Goal: Task Accomplishment & Management: Manage account settings

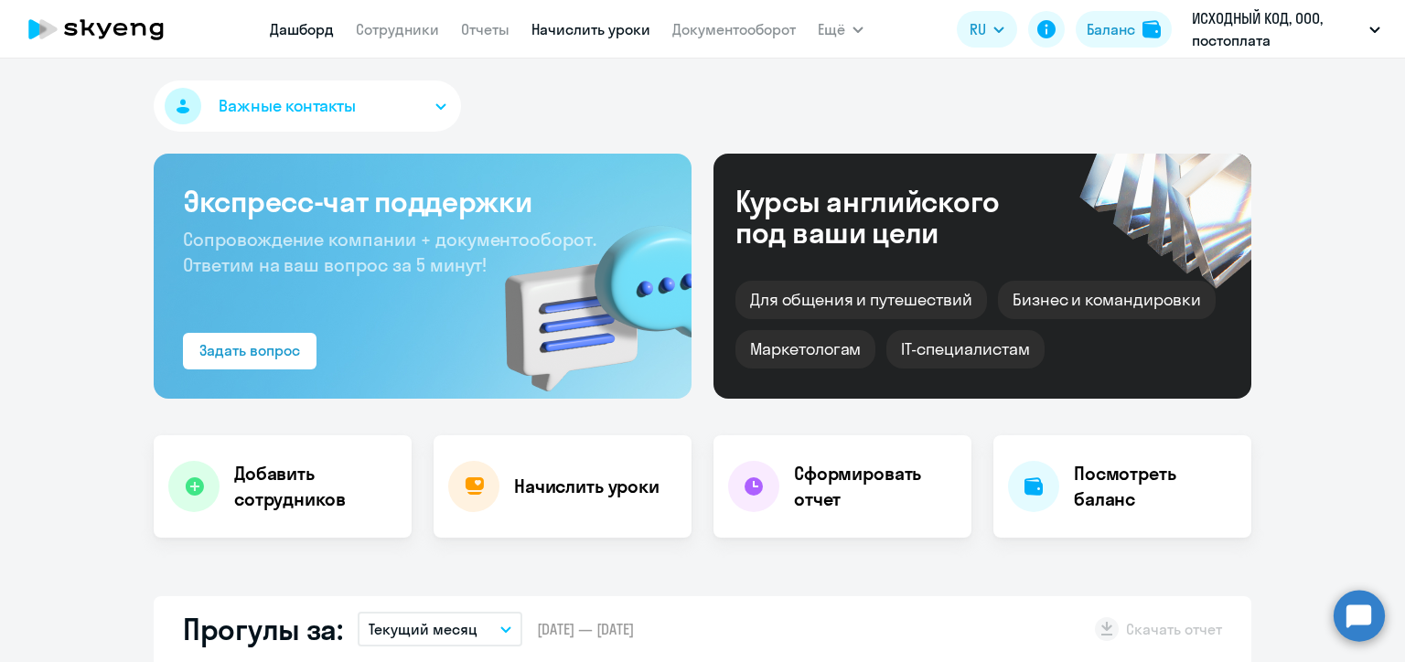
select select "30"
click at [610, 26] on link "Начислить уроки" at bounding box center [591, 29] width 119 height 18
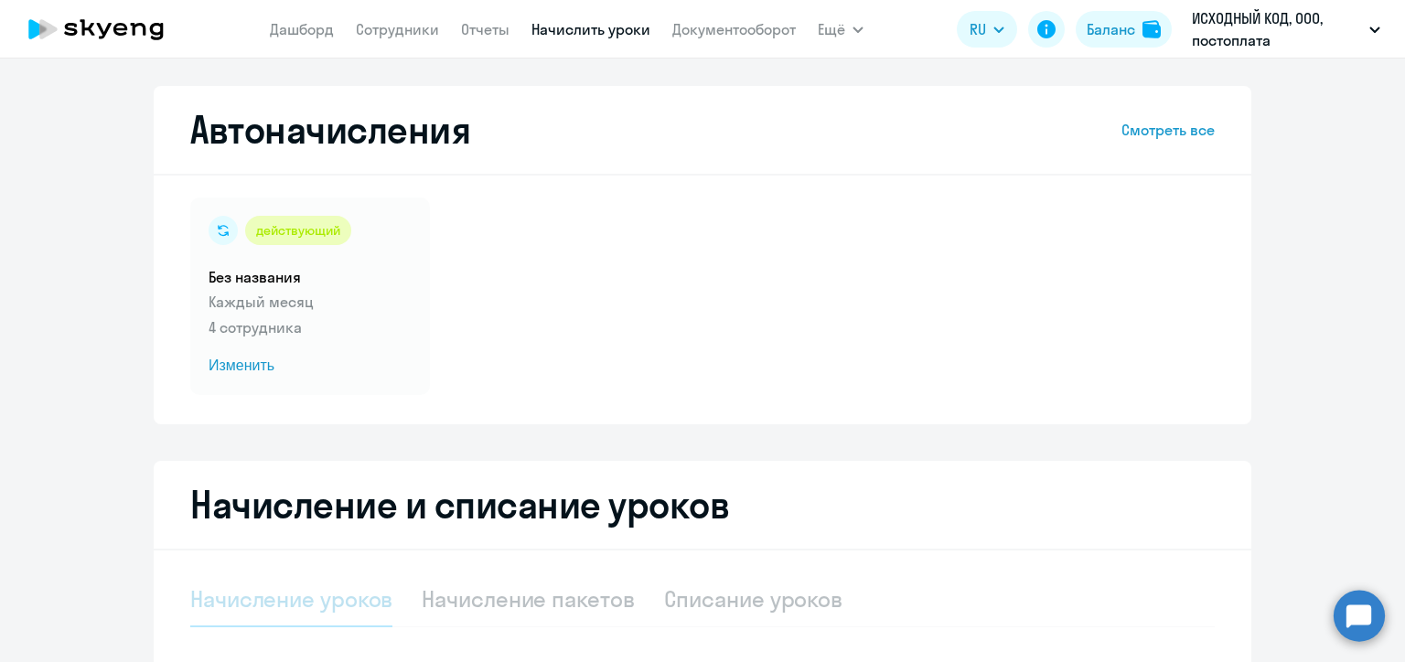
select select "10"
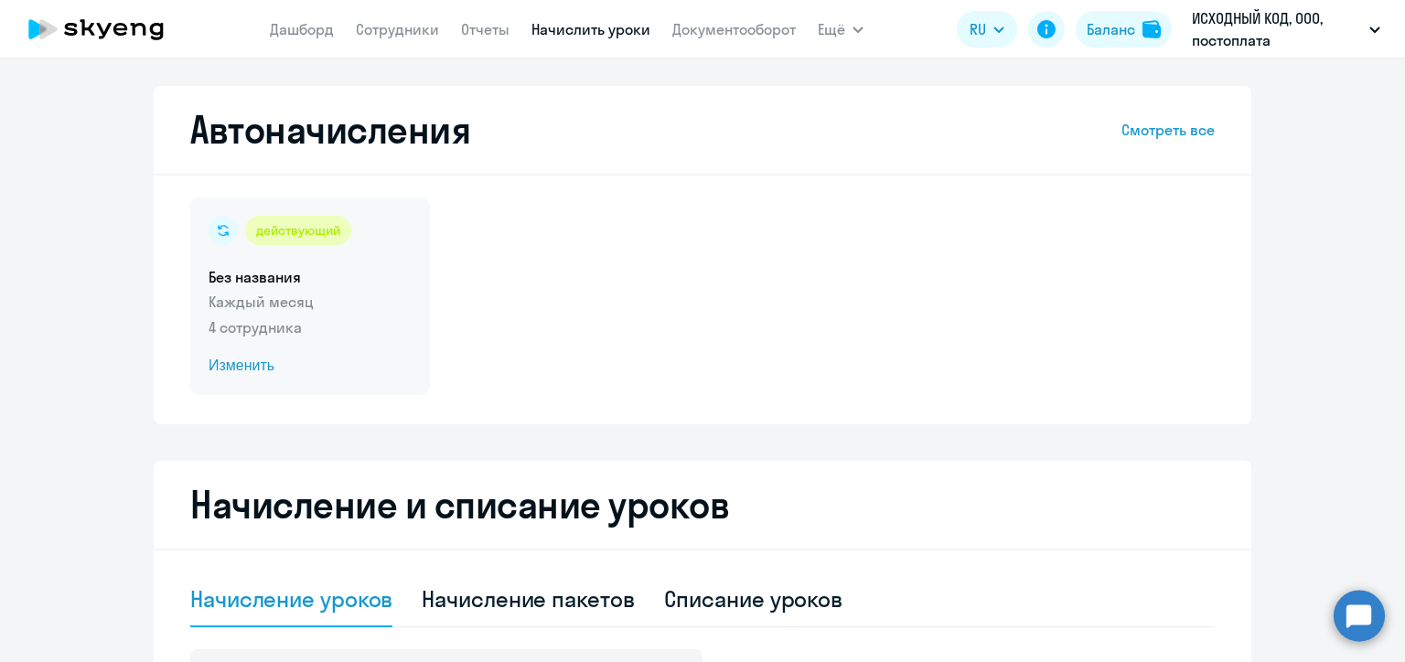
click at [221, 366] on span "Изменить" at bounding box center [310, 366] width 203 height 22
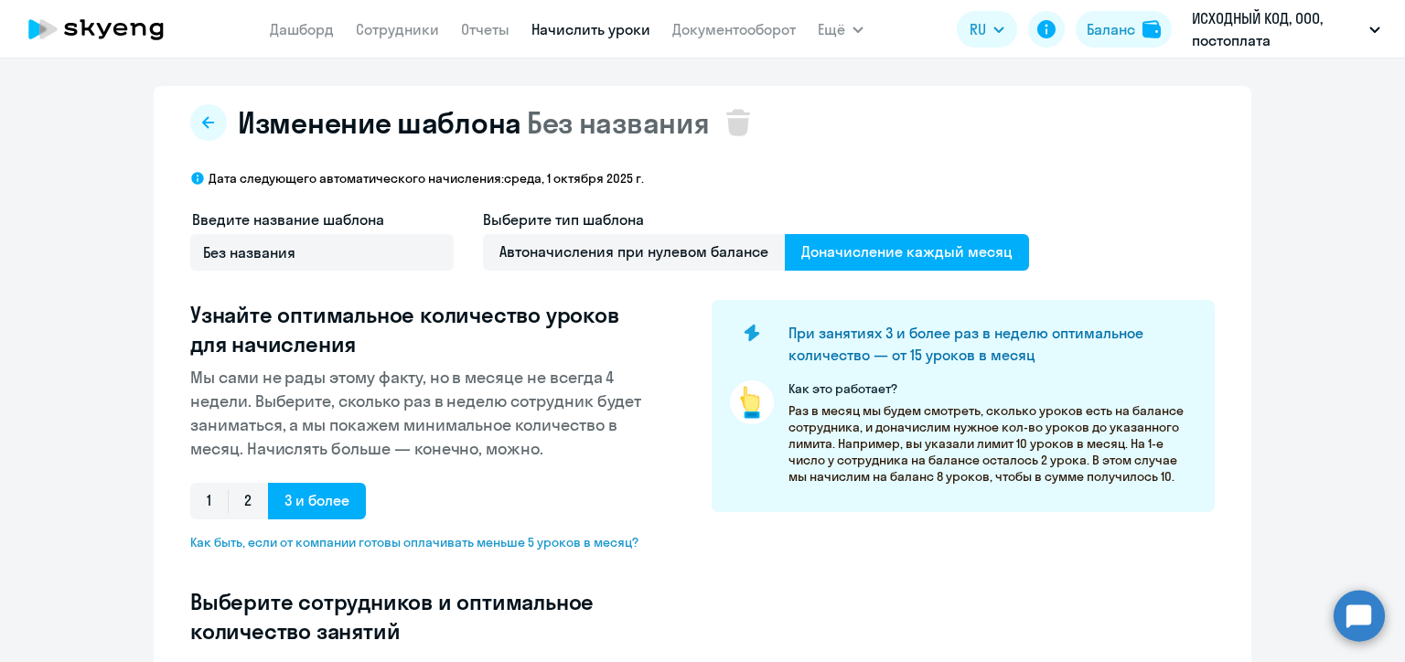
select select "10"
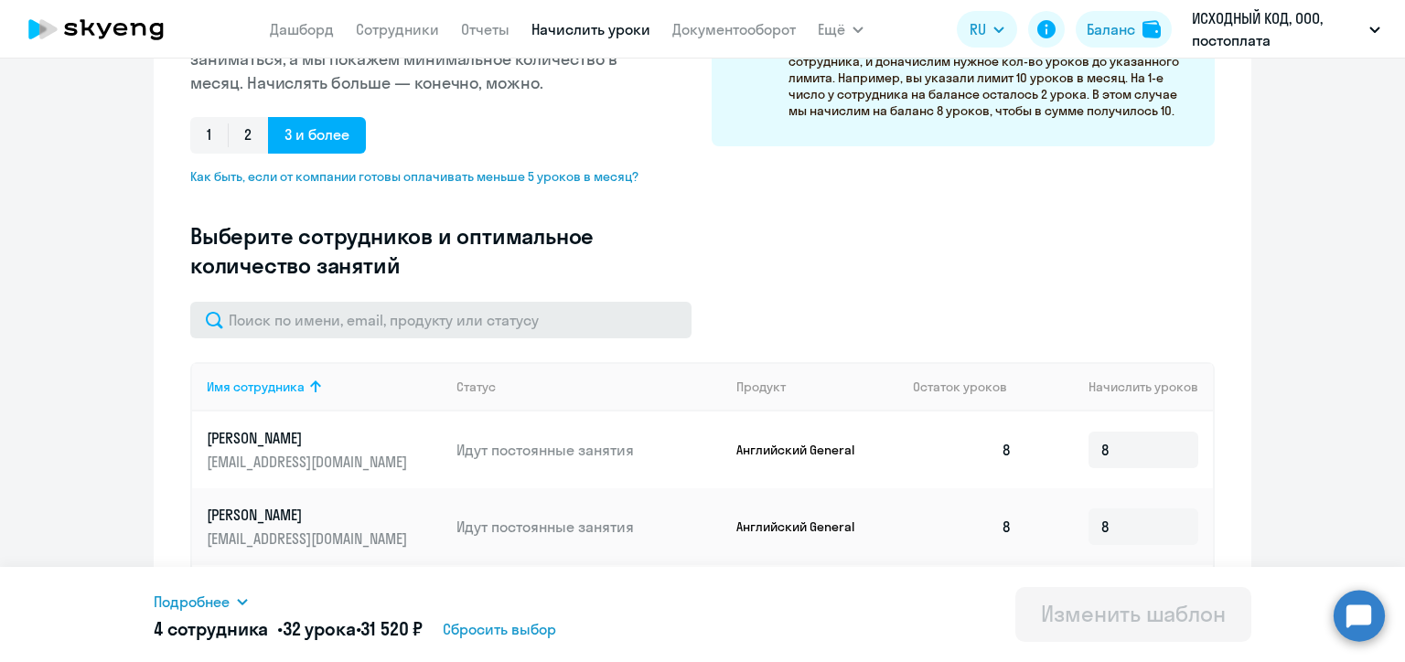
scroll to position [576, 0]
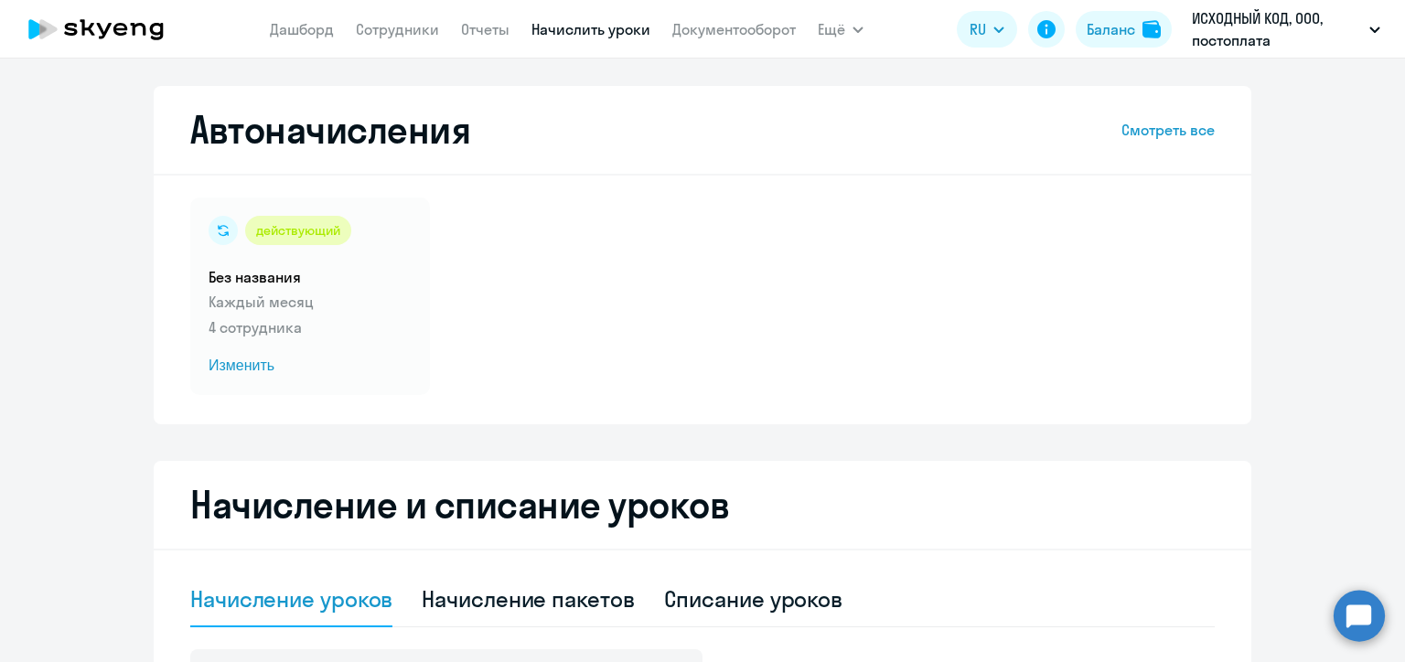
select select "10"
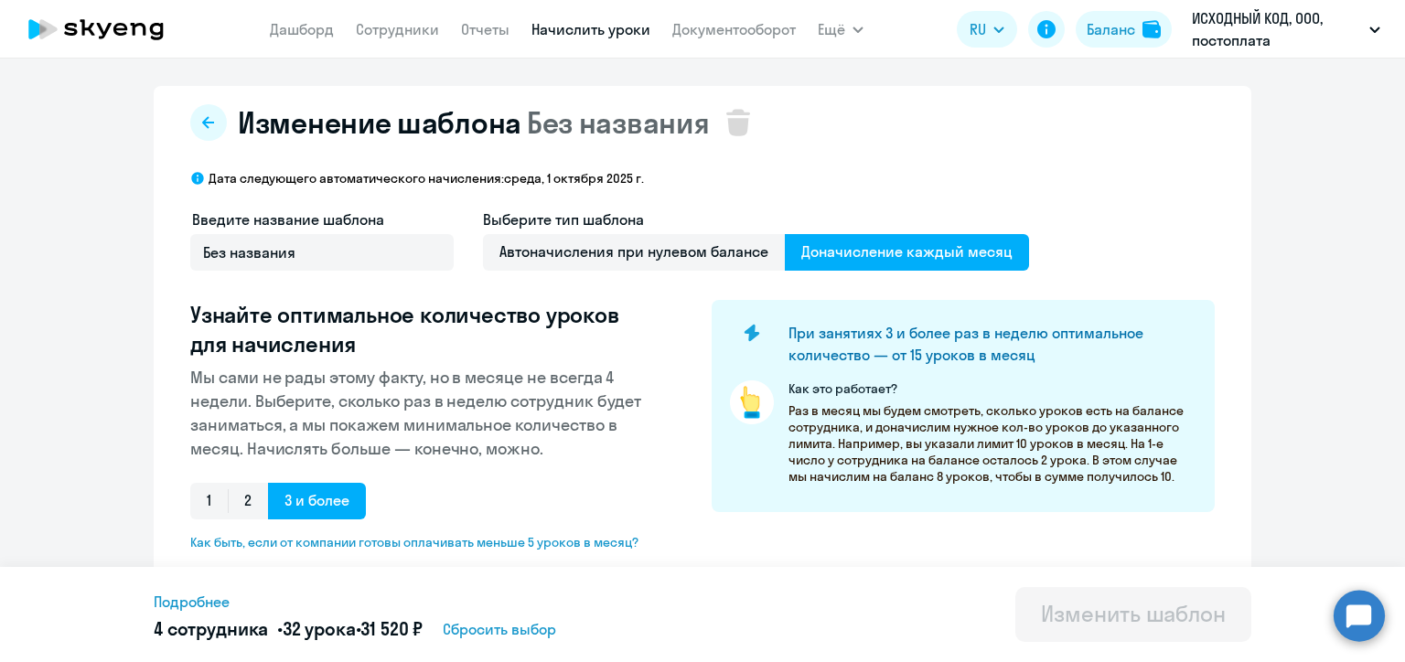
type input "8"
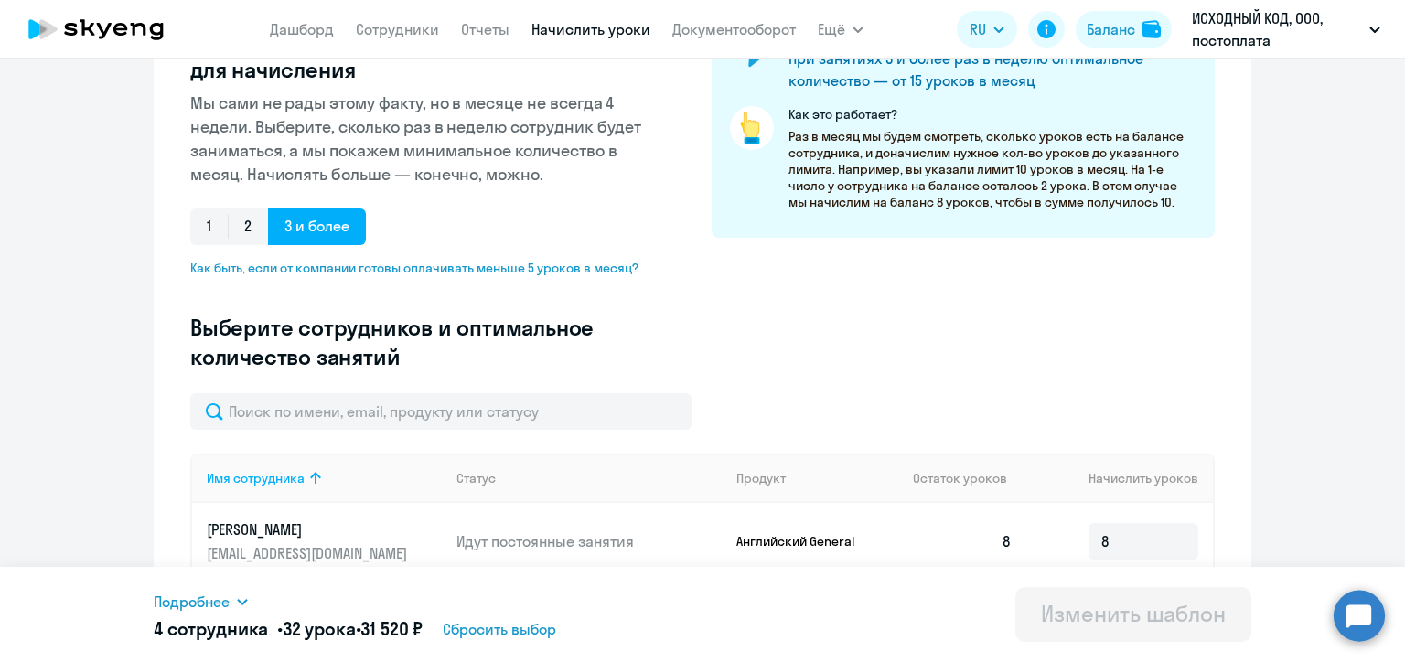
scroll to position [576, 0]
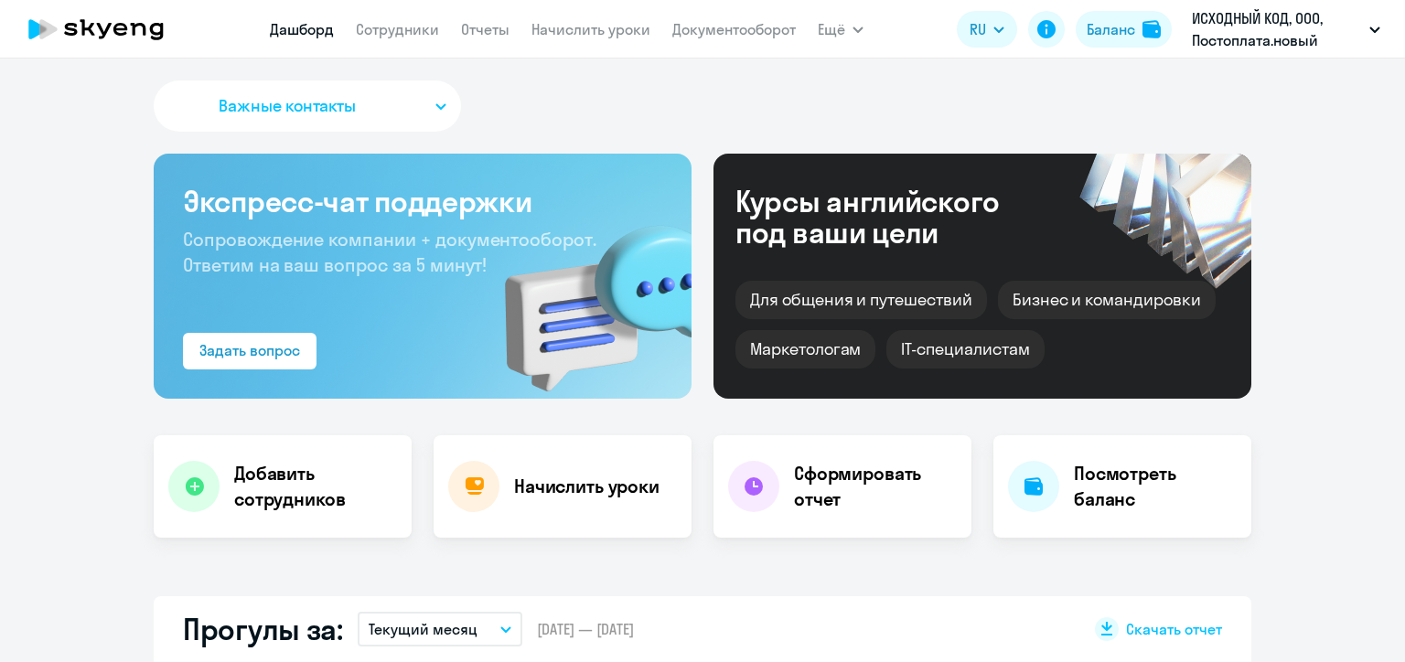
select select "30"
click at [579, 36] on link "Начислить уроки" at bounding box center [591, 29] width 119 height 18
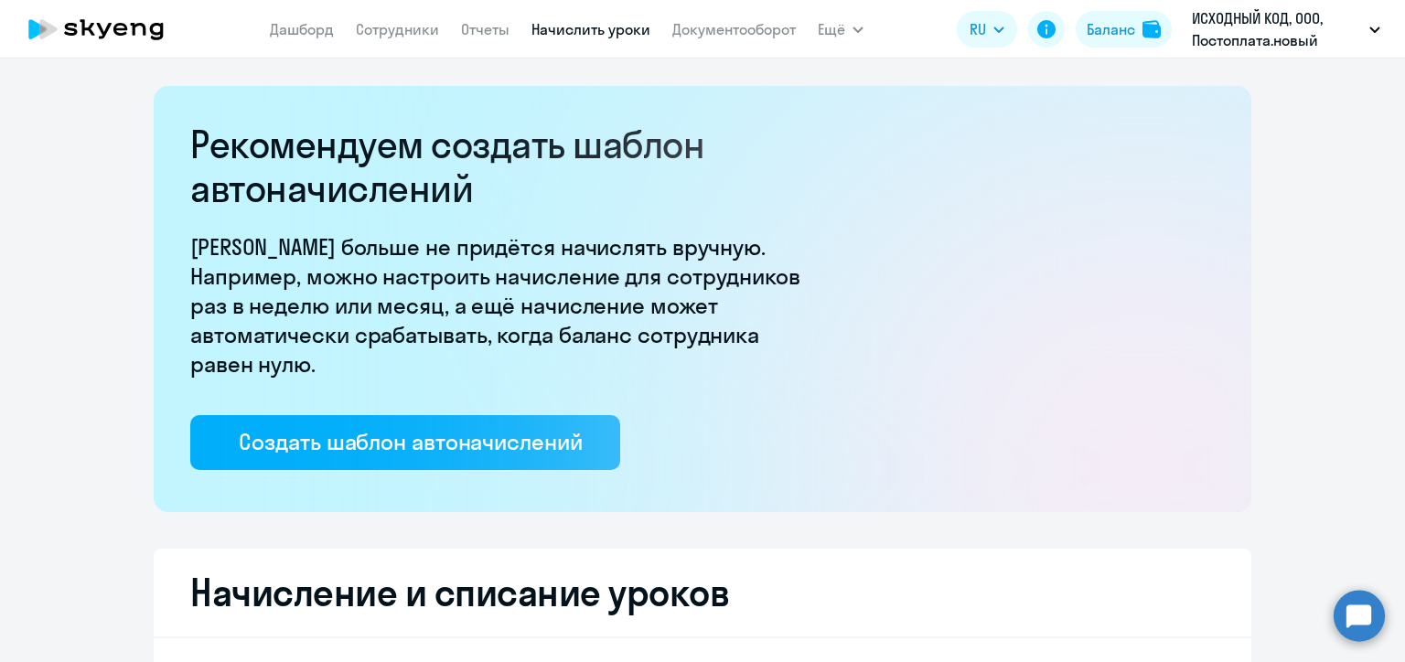
select select "10"
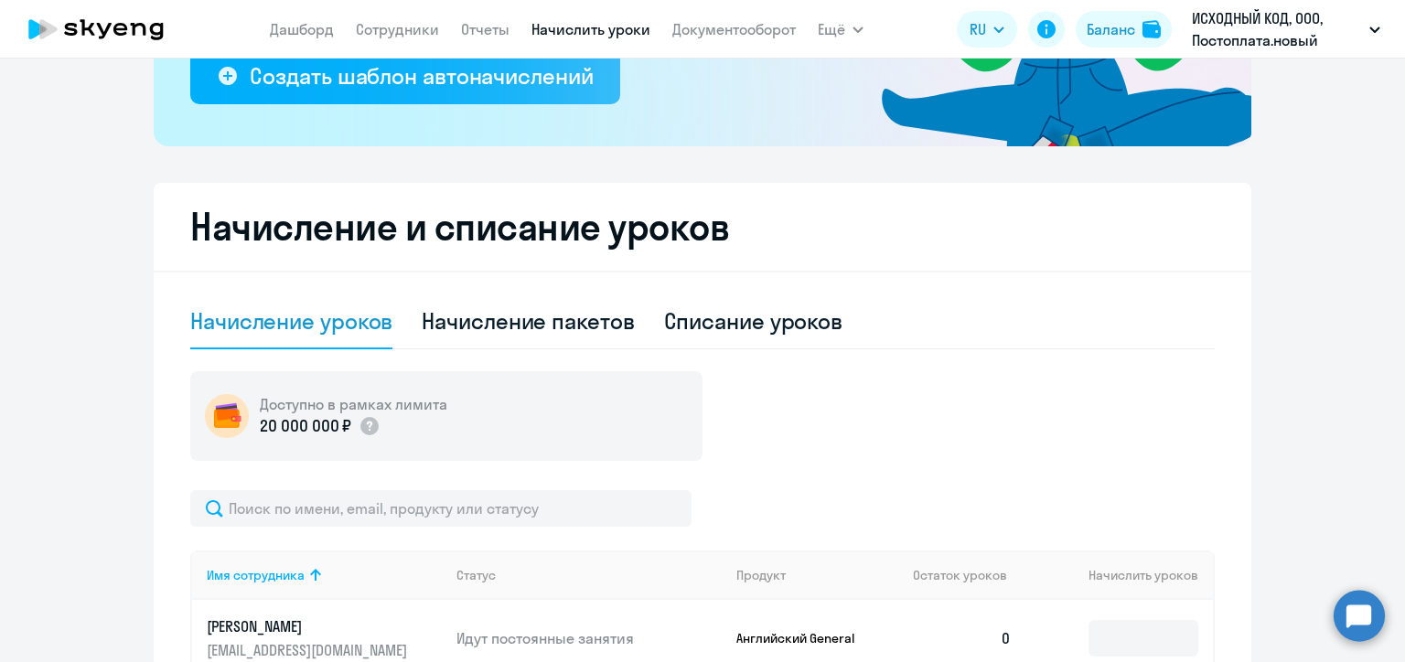
scroll to position [183, 0]
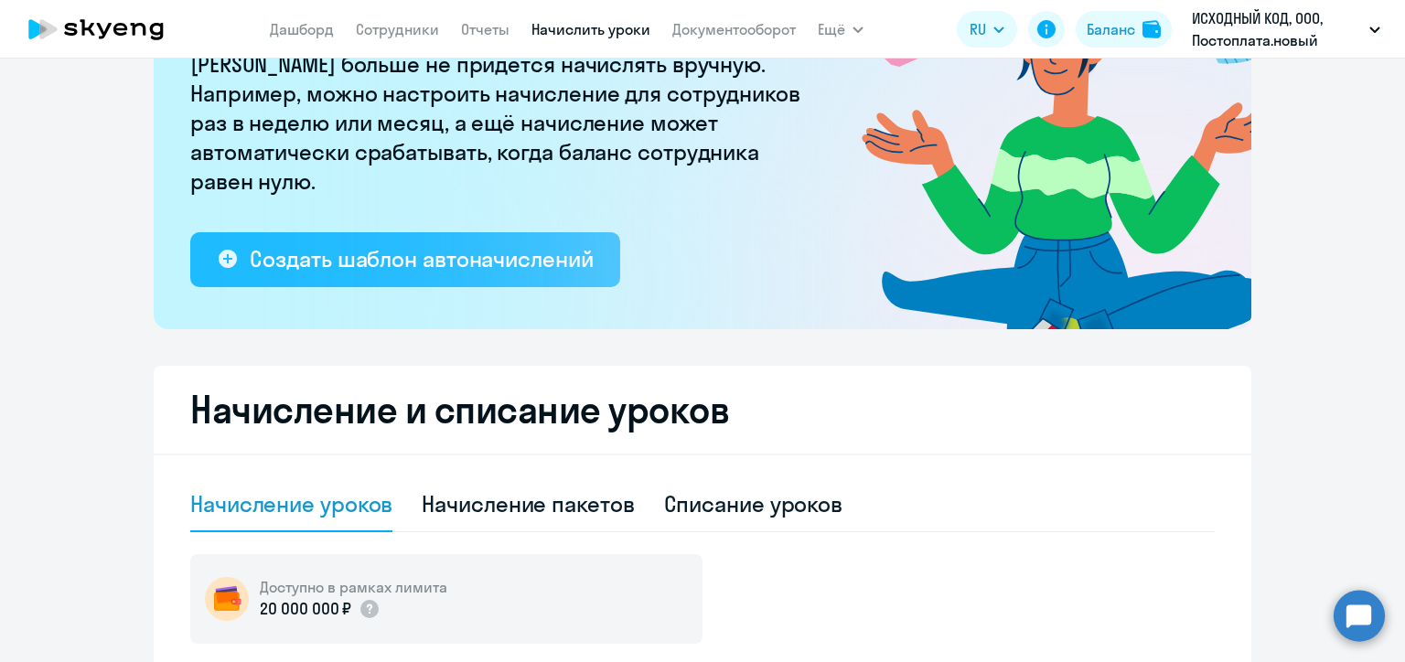
click at [396, 256] on div "Создать шаблон автоначислений" at bounding box center [421, 258] width 343 height 29
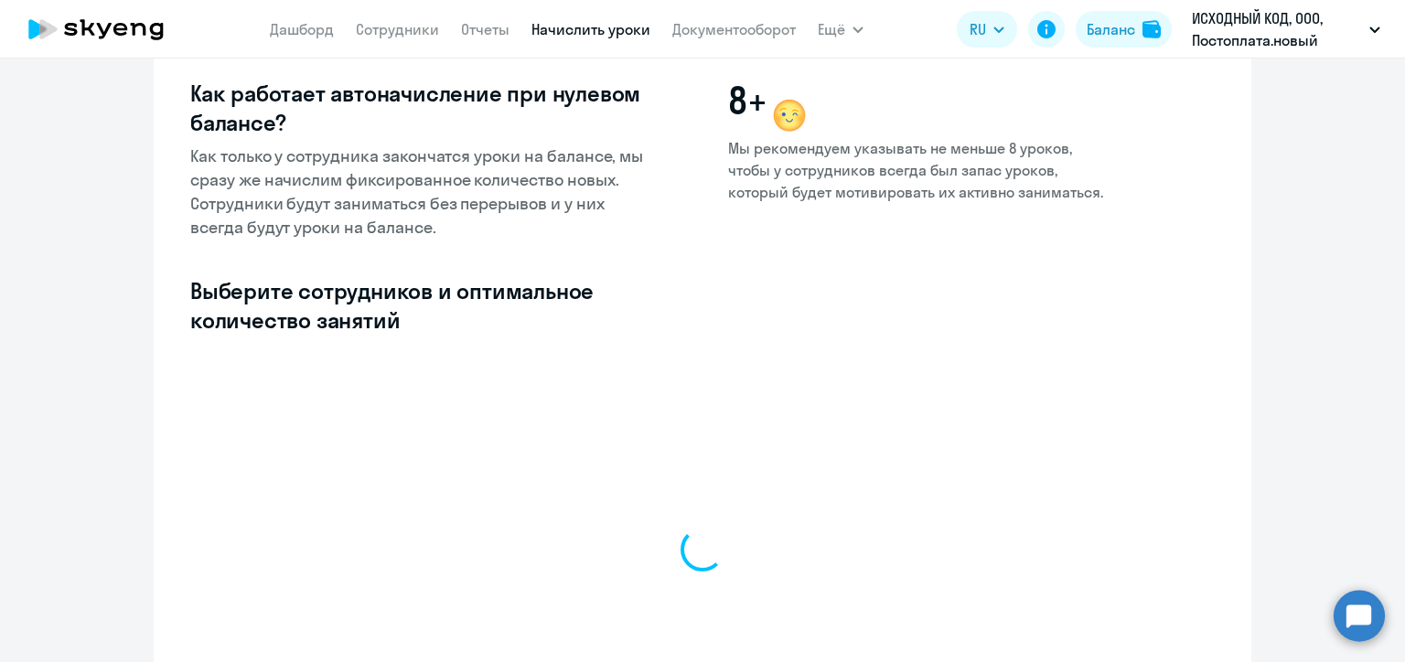
select select "10"
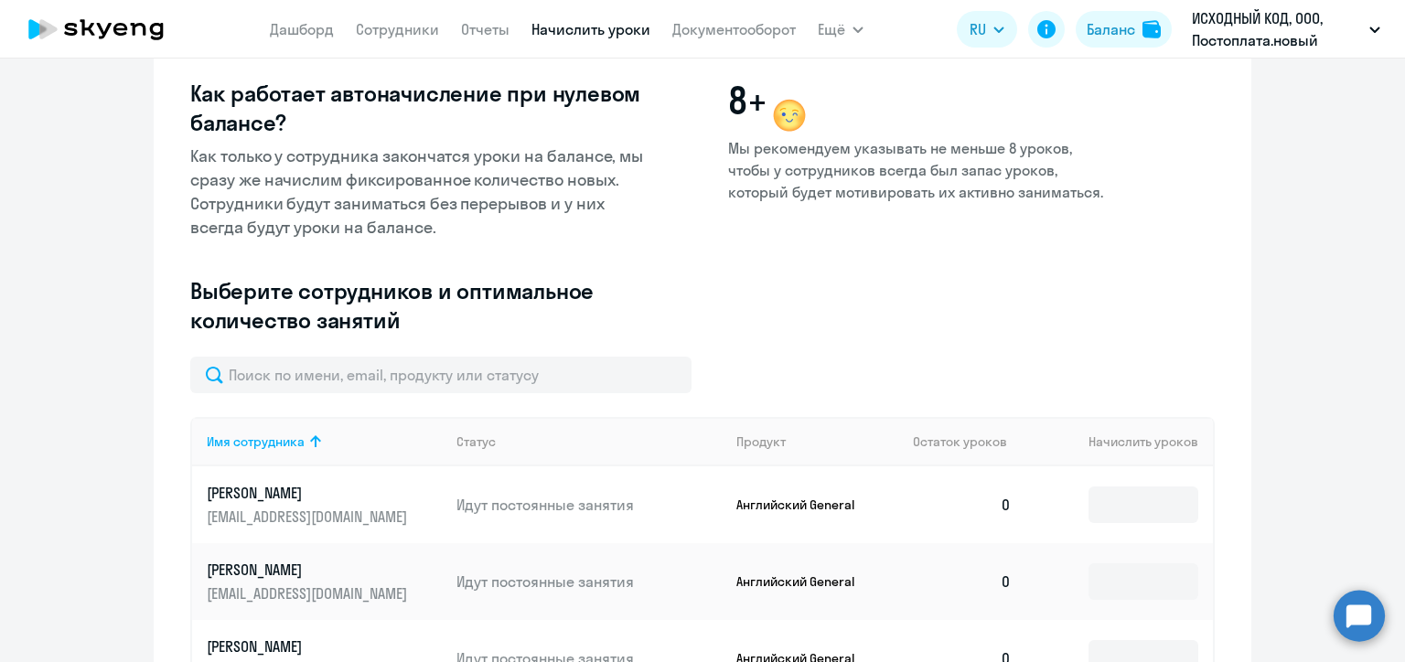
scroll to position [366, 0]
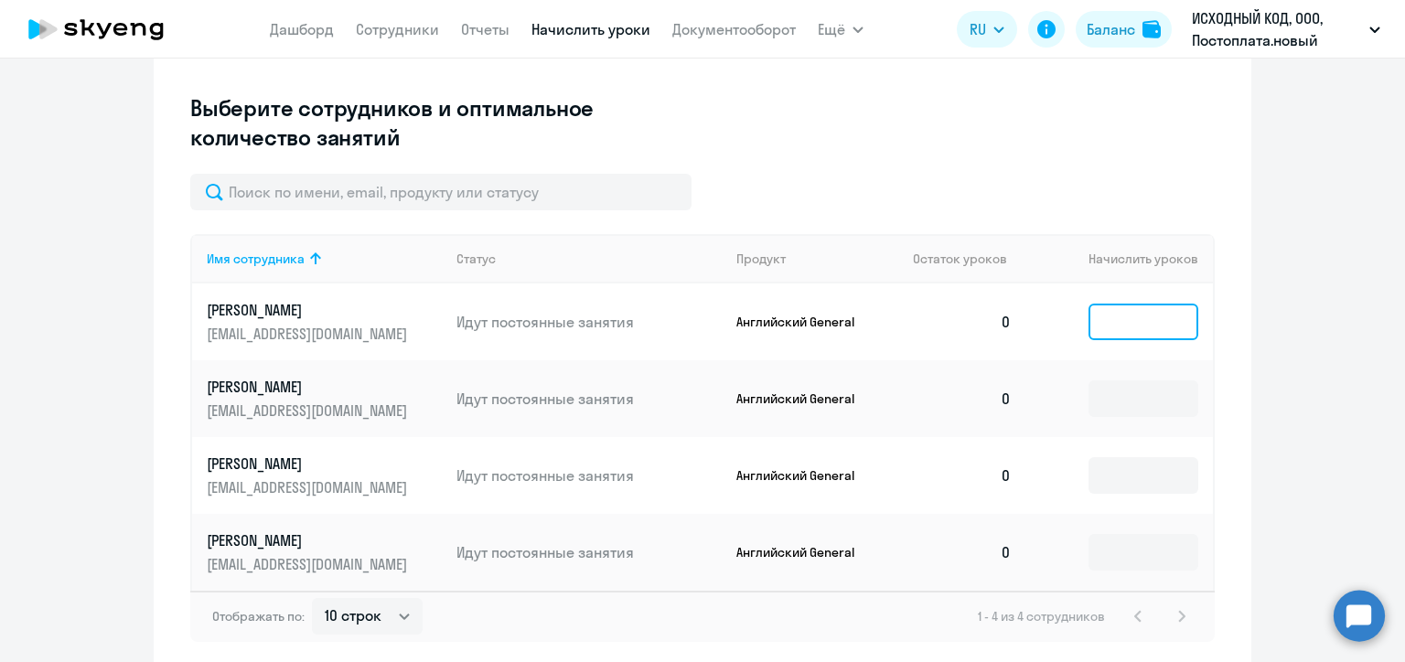
click at [1145, 322] on input at bounding box center [1144, 322] width 110 height 37
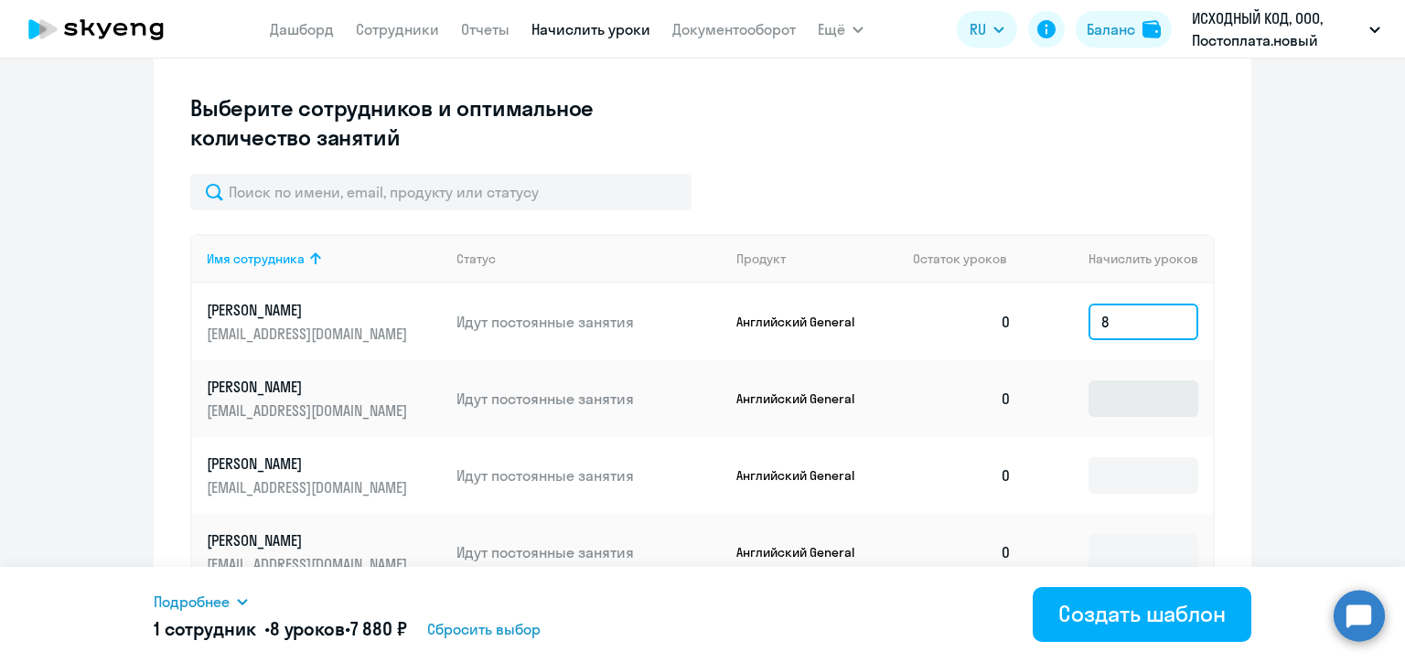
type input "8"
click at [1120, 399] on input at bounding box center [1144, 399] width 110 height 37
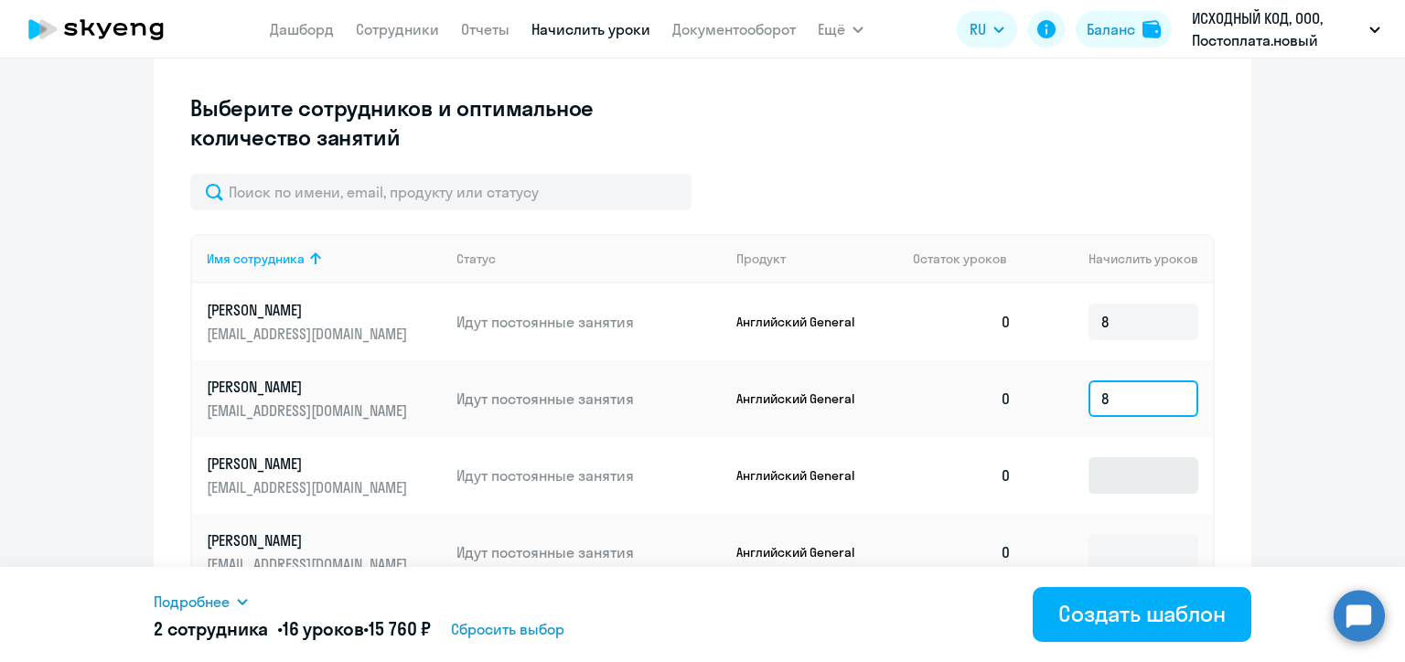
type input "8"
click at [1120, 461] on input at bounding box center [1144, 475] width 110 height 37
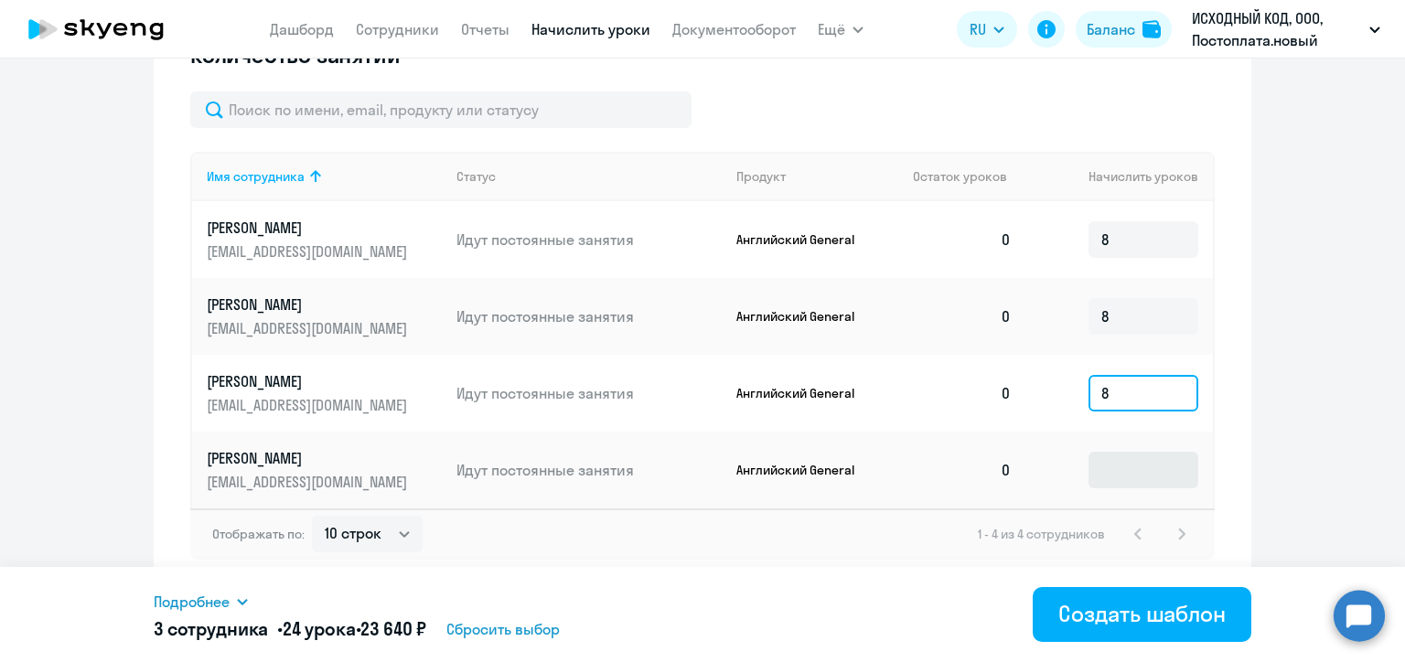
type input "8"
click at [1118, 458] on input at bounding box center [1144, 470] width 110 height 37
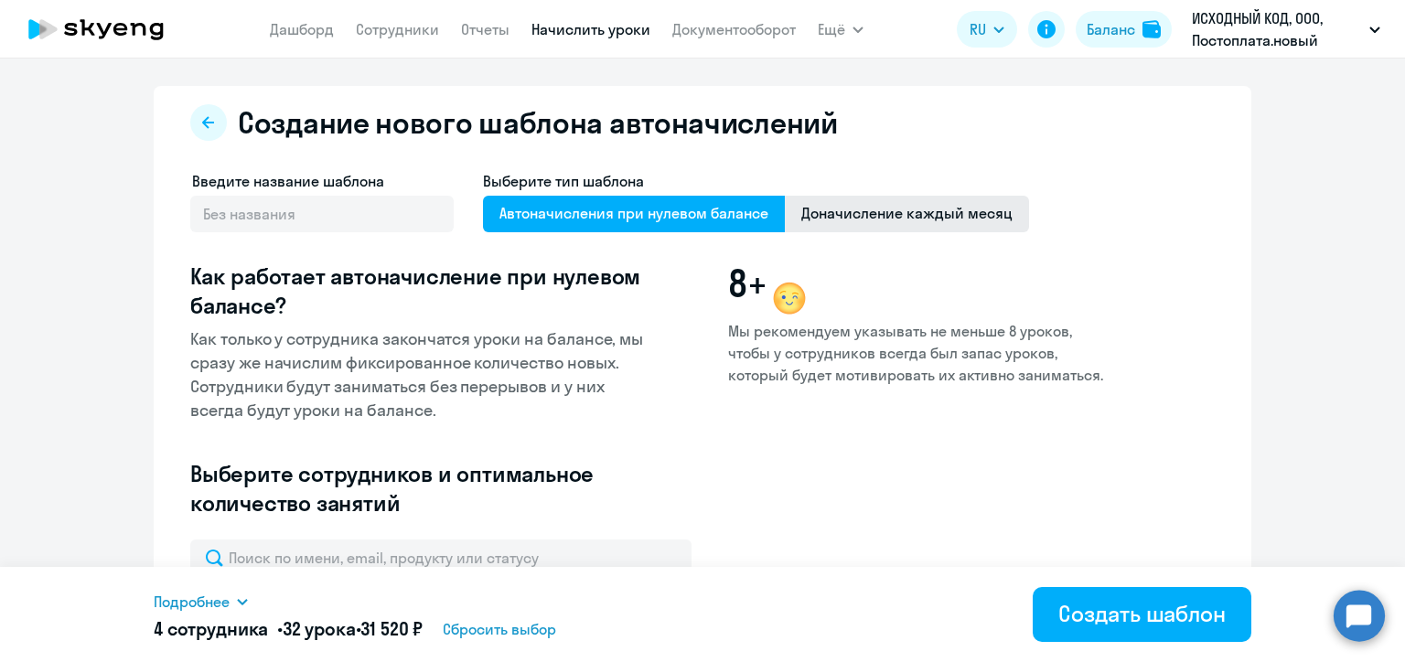
type input "8"
click at [933, 205] on span "Доначисление каждый месяц" at bounding box center [907, 214] width 244 height 37
click at [0, 0] on input "Доначисление каждый месяц" at bounding box center [0, 0] width 0 height 0
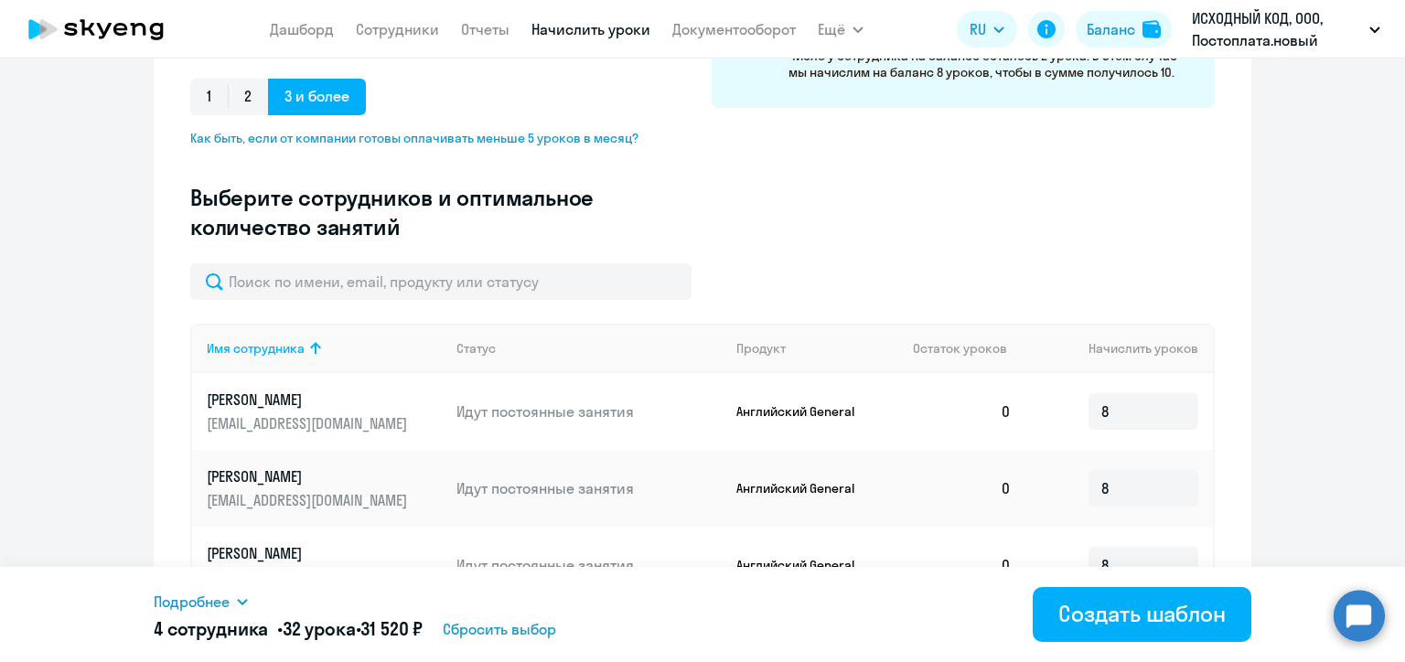
scroll to position [538, 0]
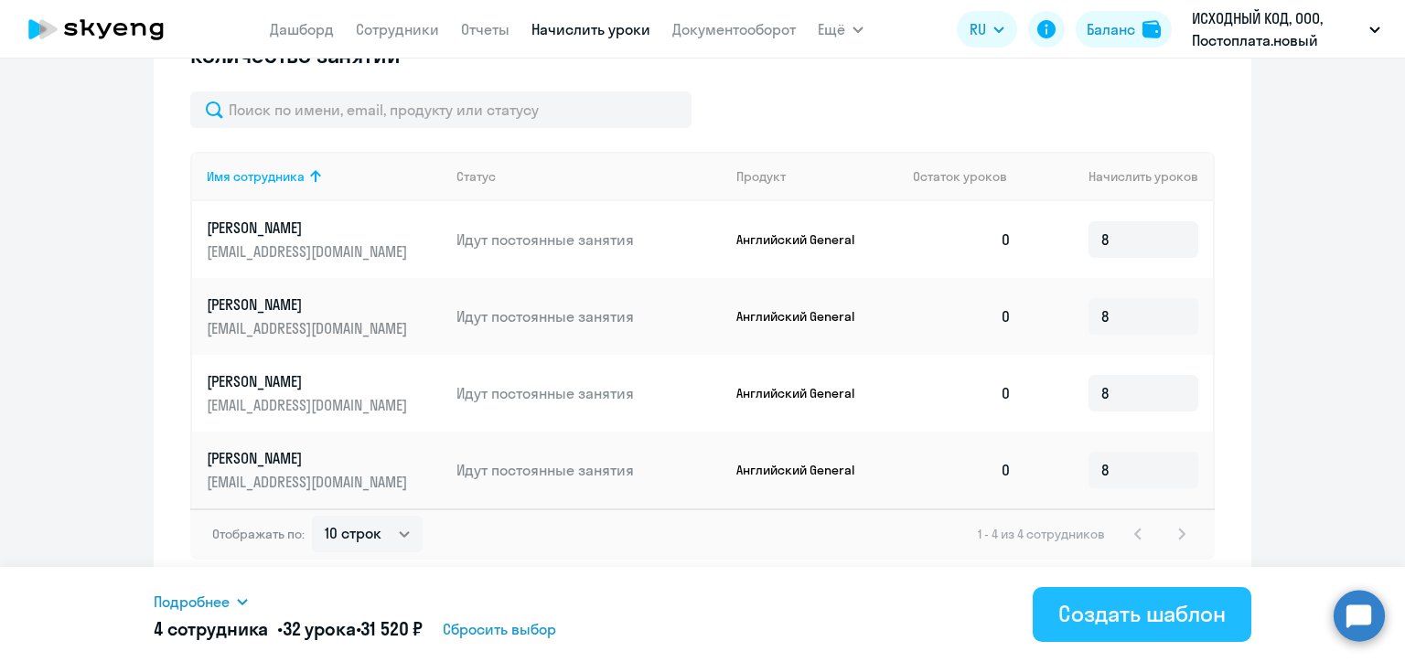
click at [1136, 626] on div "Создать шаблон" at bounding box center [1142, 613] width 167 height 29
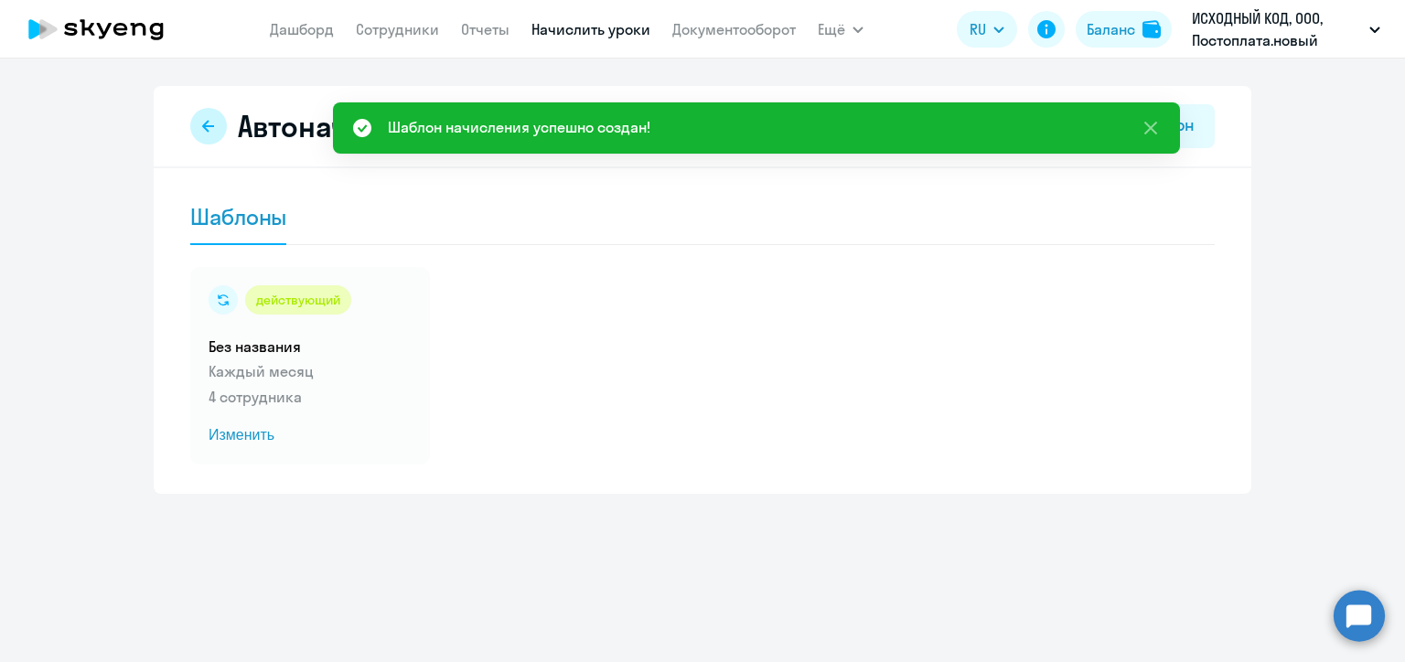
click at [217, 123] on button at bounding box center [208, 126] width 37 height 37
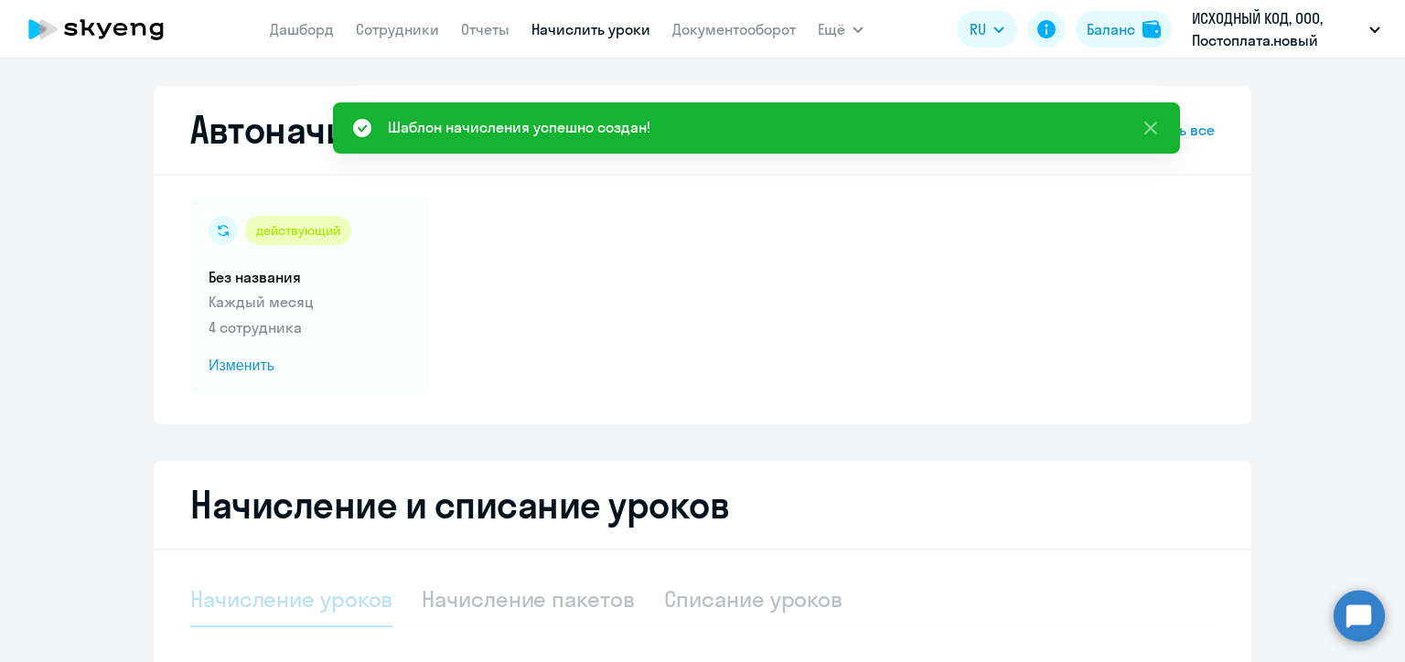
select select "10"
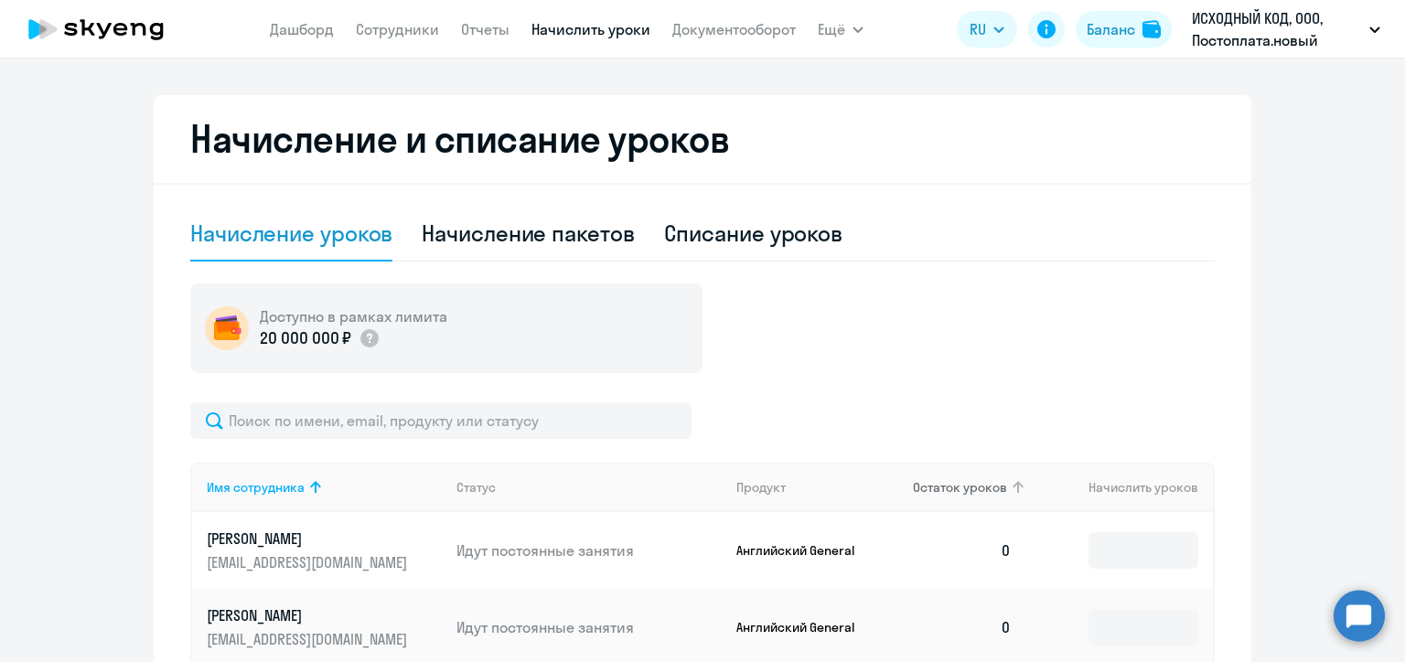
scroll to position [640, 0]
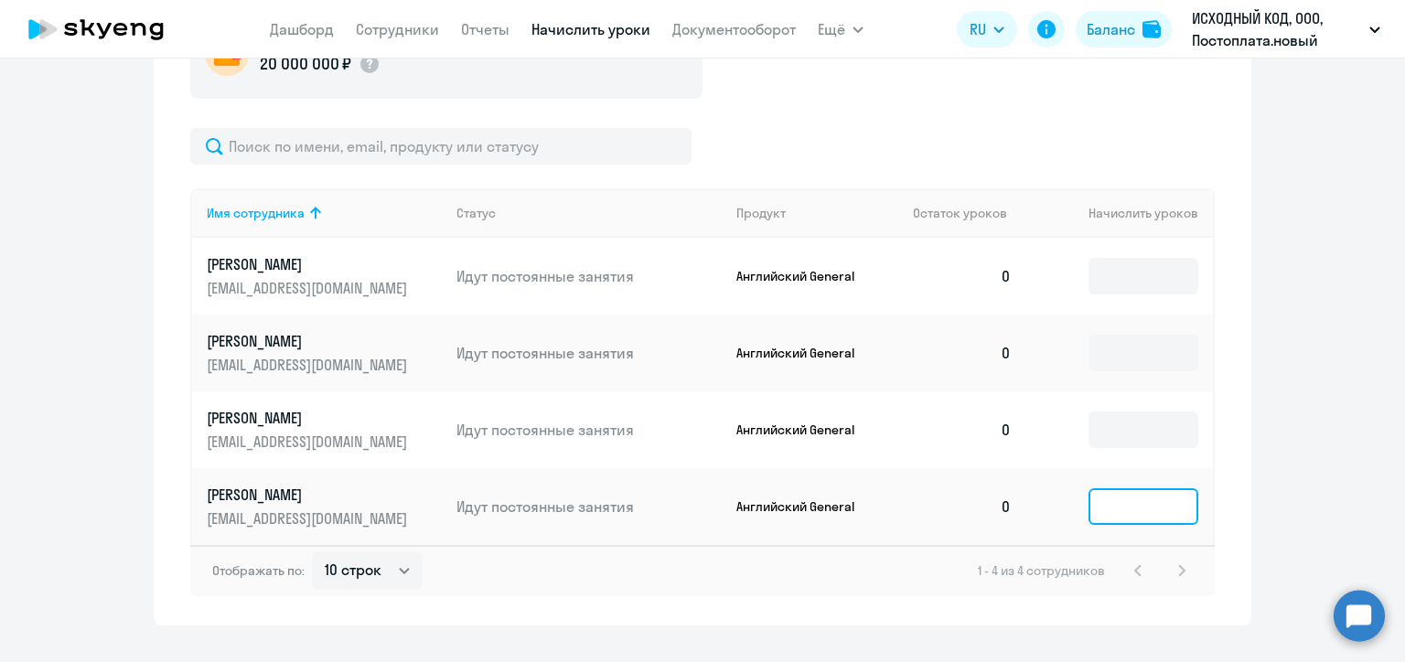
click at [1127, 507] on input at bounding box center [1144, 507] width 110 height 37
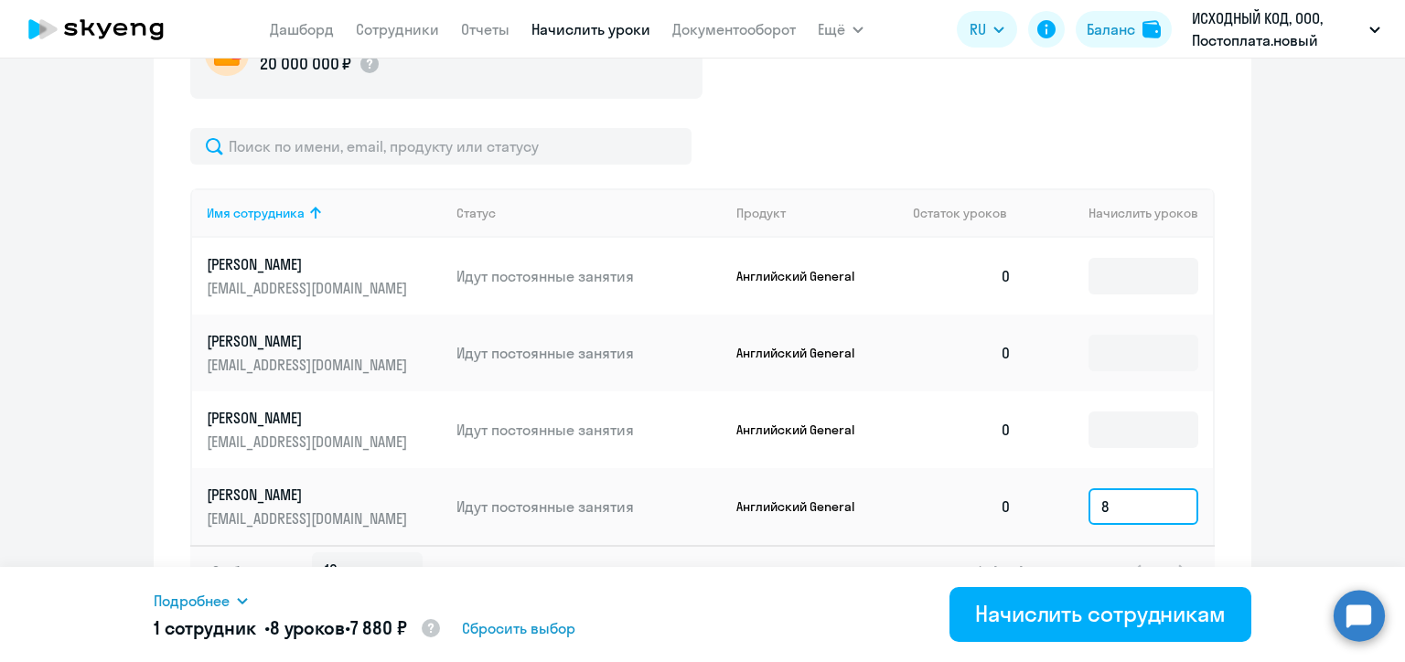
type input "8"
click at [1102, 430] on input at bounding box center [1144, 430] width 110 height 37
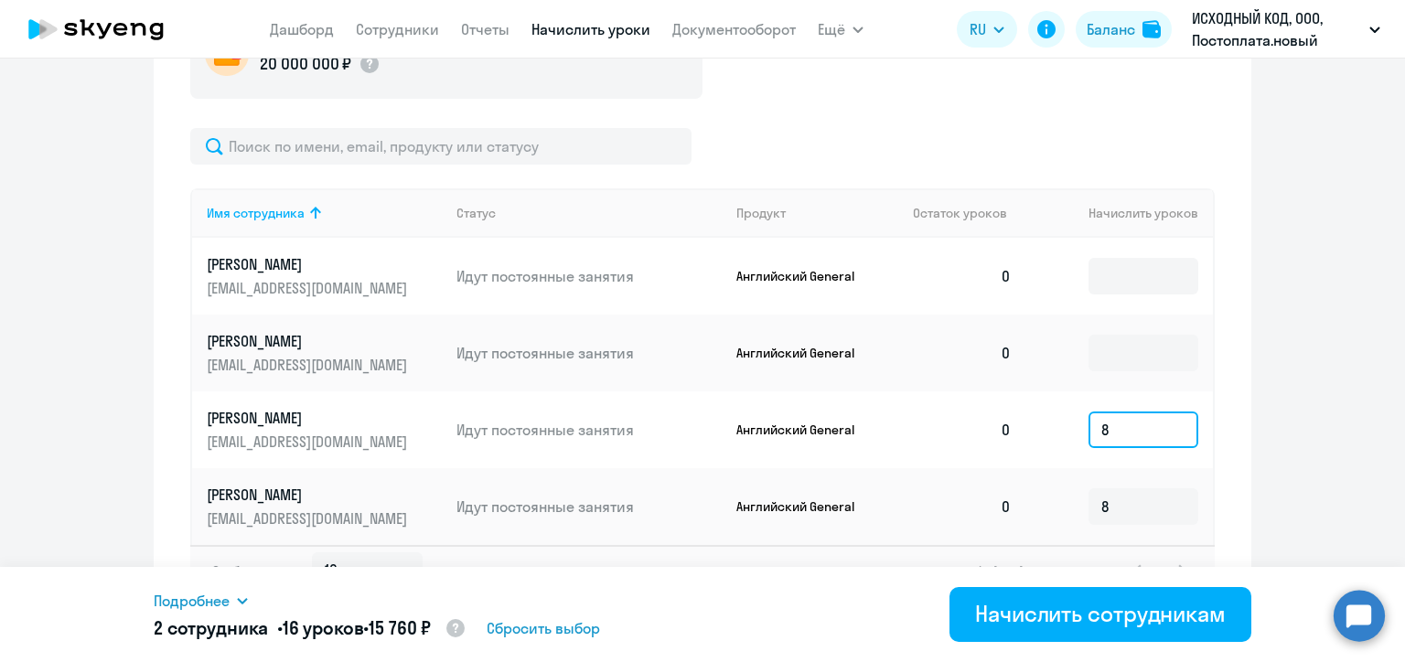
type input "8"
click at [1124, 352] on input at bounding box center [1144, 353] width 110 height 37
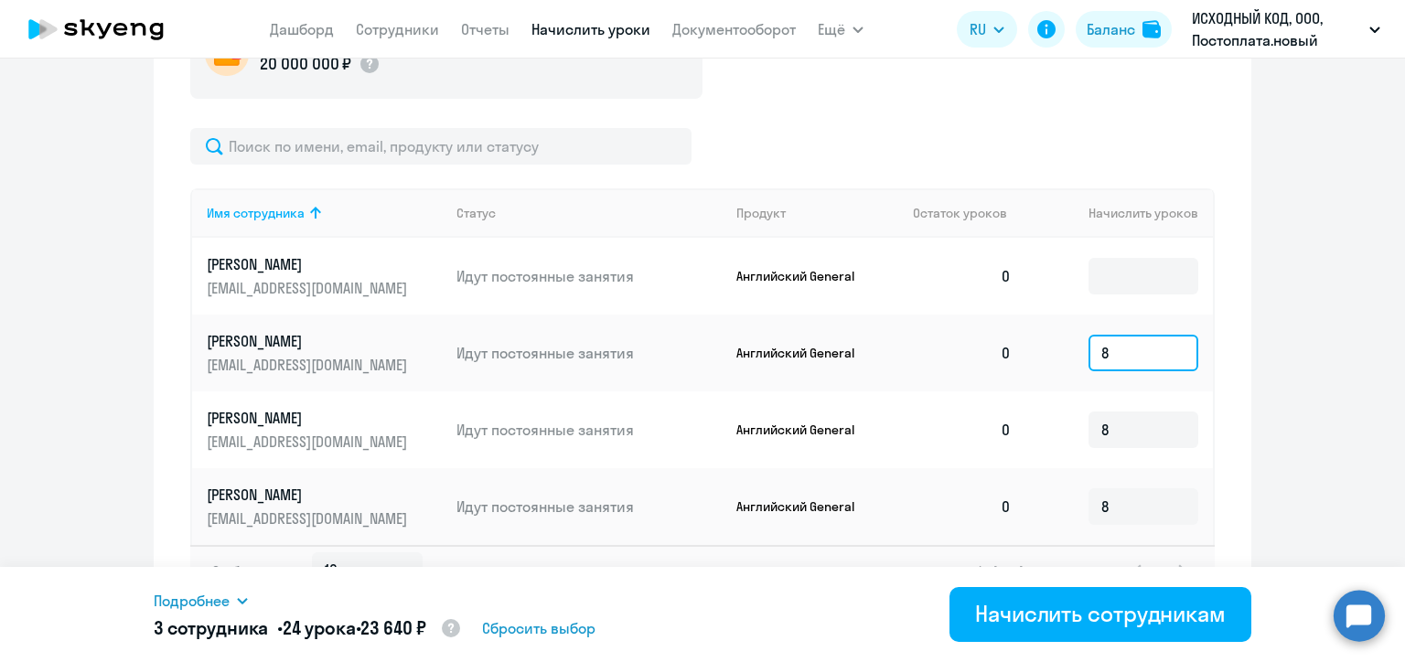
type input "8"
click at [1118, 274] on input at bounding box center [1144, 276] width 110 height 37
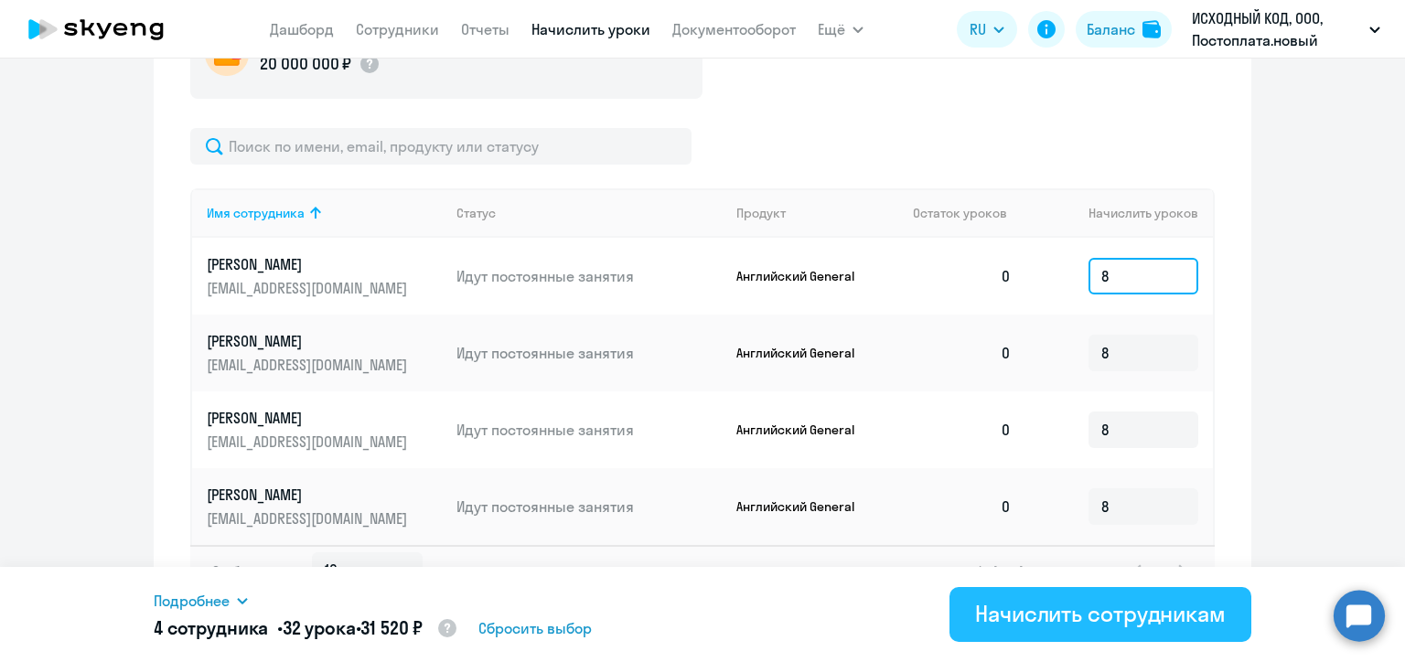
type input "8"
click at [1098, 601] on div "Начислить сотрудникам" at bounding box center [1100, 613] width 251 height 29
